Goal: Find specific page/section: Find specific page/section

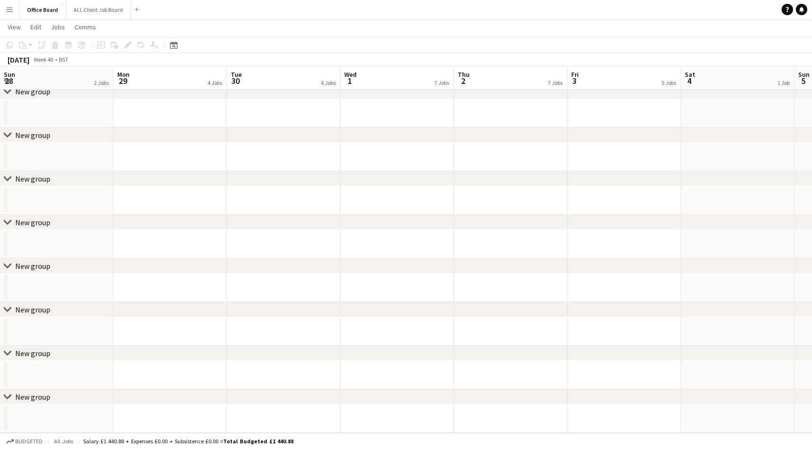
scroll to position [0, 344]
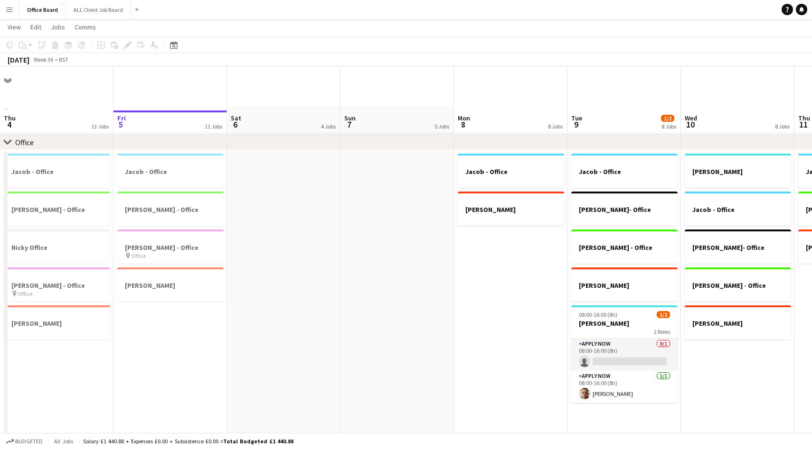
scroll to position [344, 0]
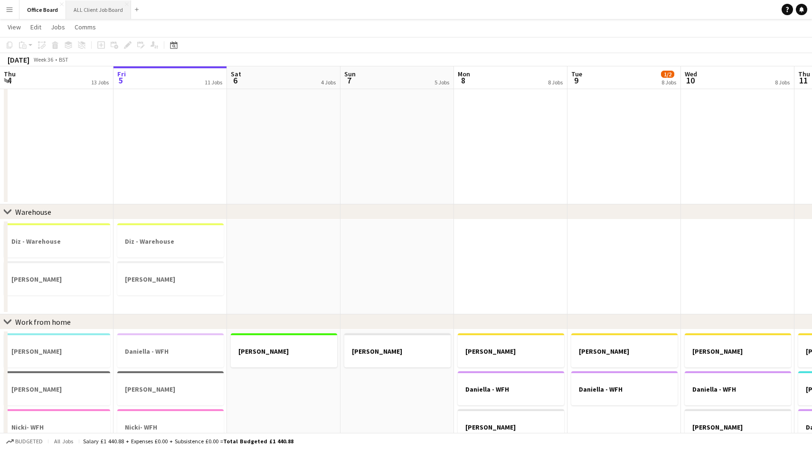
click at [98, 8] on button "ALL Client Job Board Close" at bounding box center [98, 9] width 65 height 19
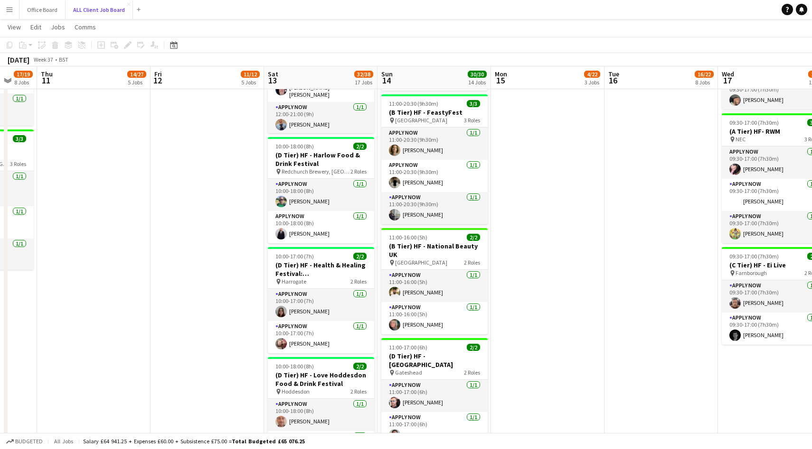
scroll to position [923, 0]
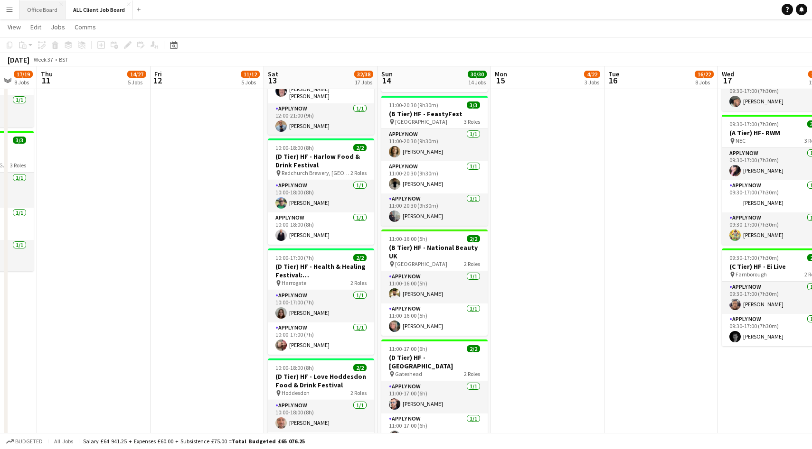
click at [44, 8] on button "Office Board Close" at bounding box center [42, 9] width 46 height 19
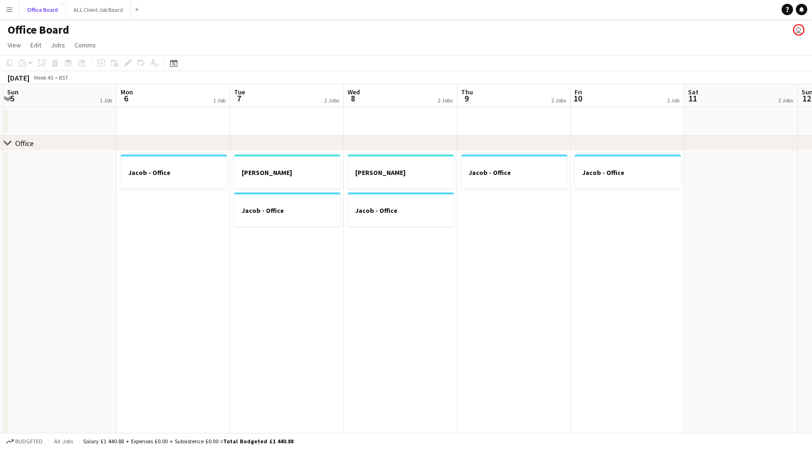
scroll to position [0, 292]
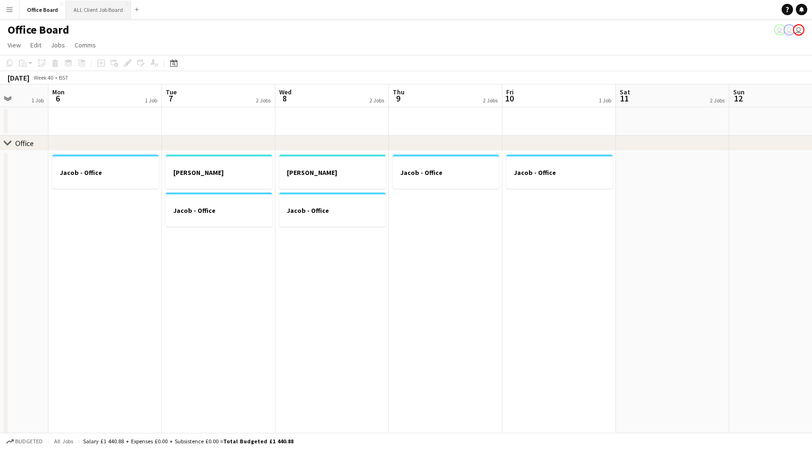
click at [96, 12] on button "ALL Client Job Board Close" at bounding box center [98, 9] width 65 height 19
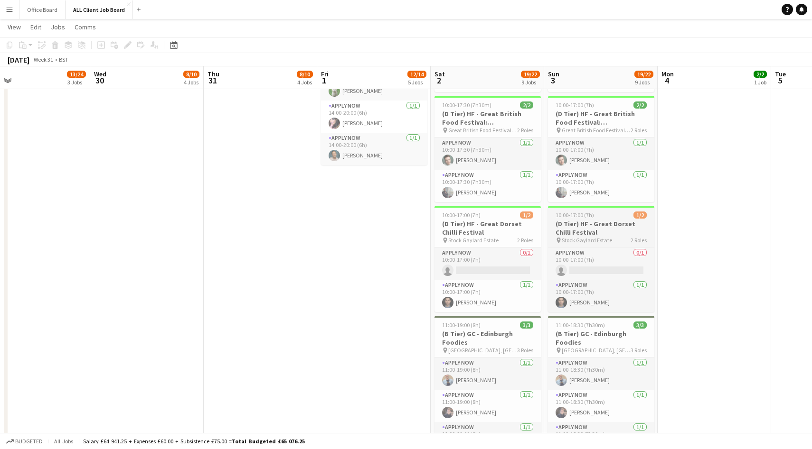
scroll to position [0, 249]
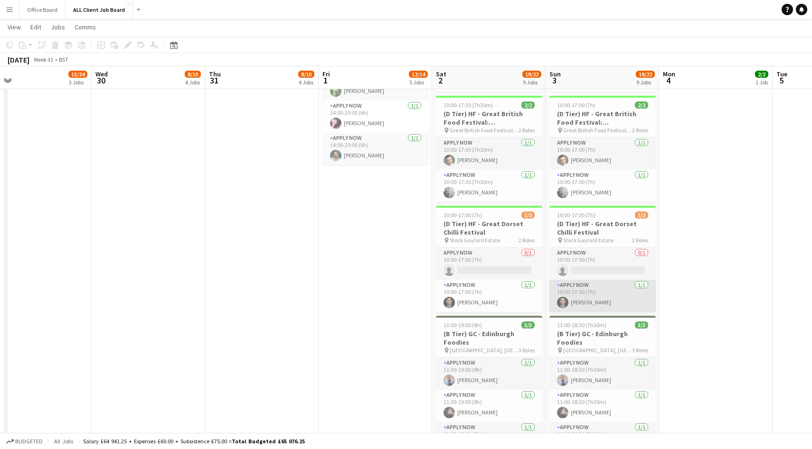
click at [560, 299] on app-user-avatar at bounding box center [562, 302] width 11 height 11
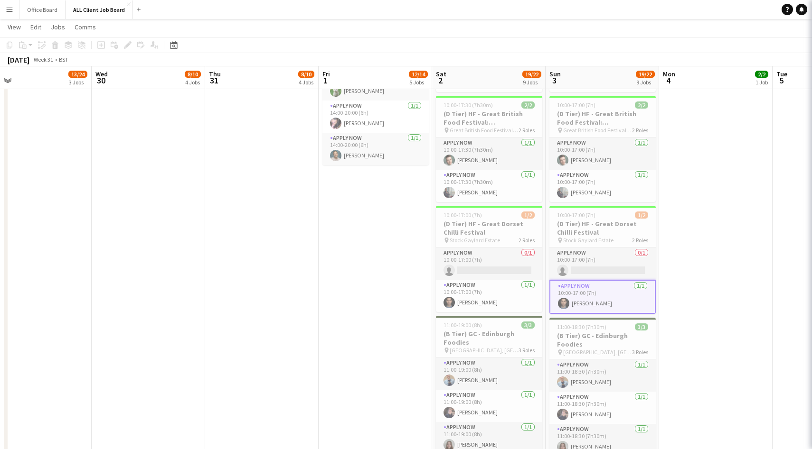
scroll to position [0, 249]
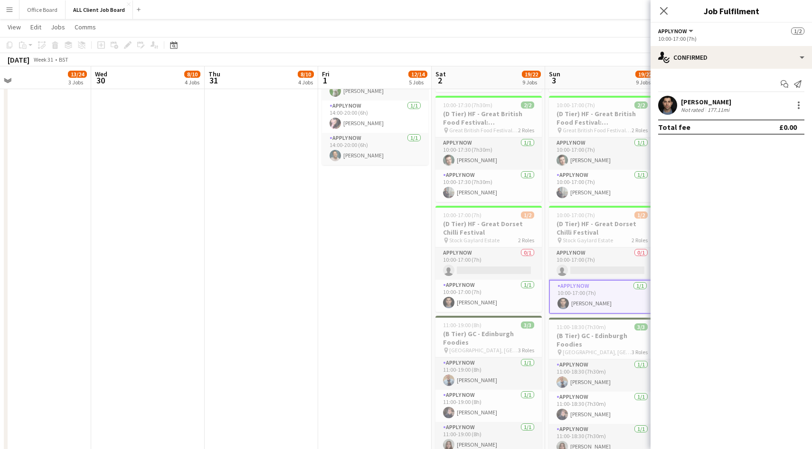
click at [669, 107] on app-user-avatar at bounding box center [667, 105] width 19 height 19
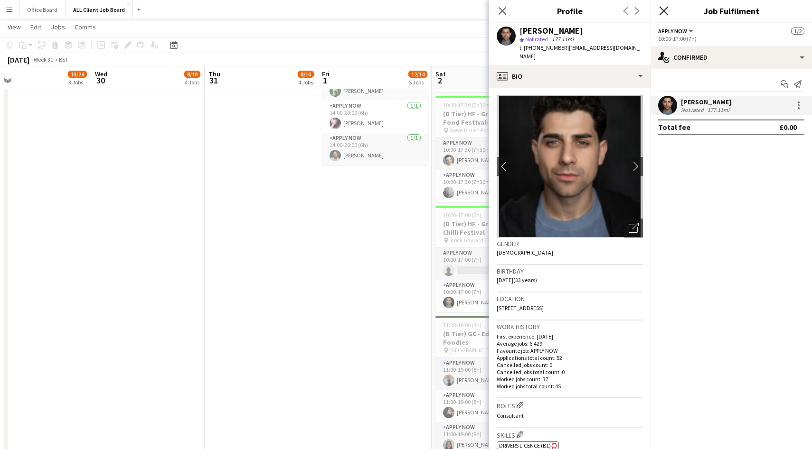
click at [662, 10] on icon at bounding box center [663, 10] width 9 height 9
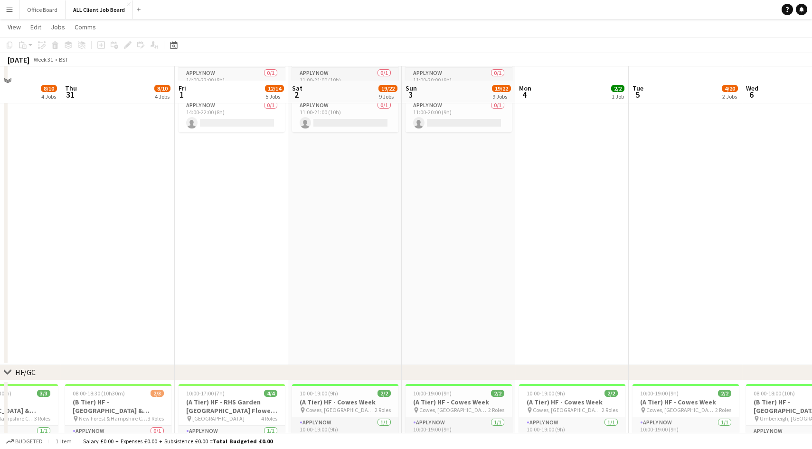
scroll to position [99, 0]
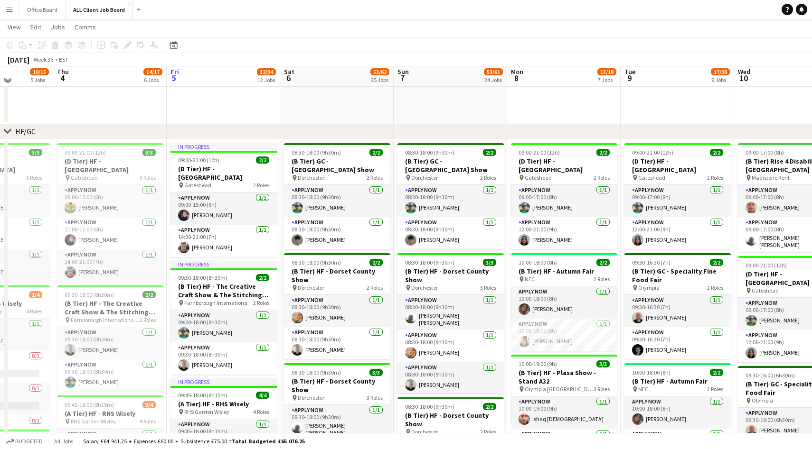
scroll to position [320, 0]
